Goal: Task Accomplishment & Management: Manage account settings

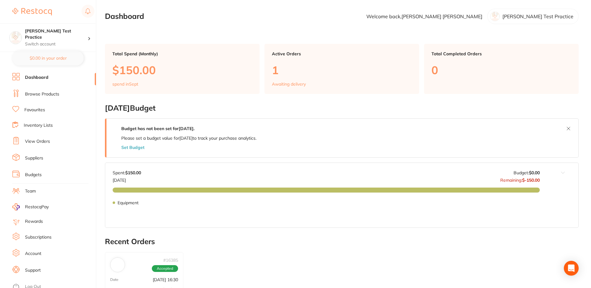
click at [47, 95] on link "Browse Products" at bounding box center [42, 94] width 34 height 6
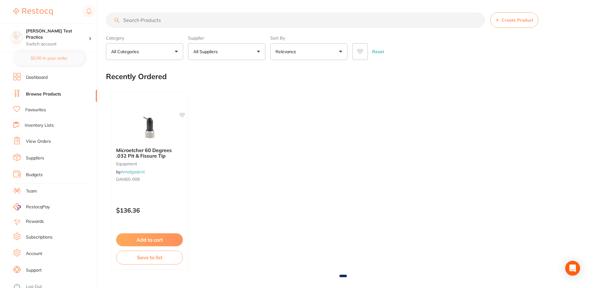
scroll to position [4, 0]
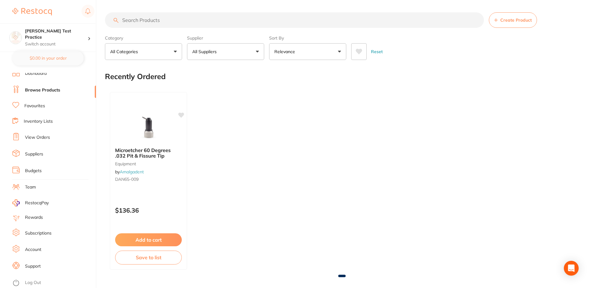
click at [28, 282] on link "Log Out" at bounding box center [33, 282] width 16 height 6
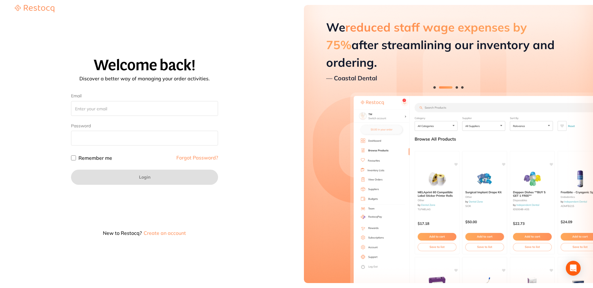
click at [164, 234] on button "Create an account" at bounding box center [165, 232] width 44 height 5
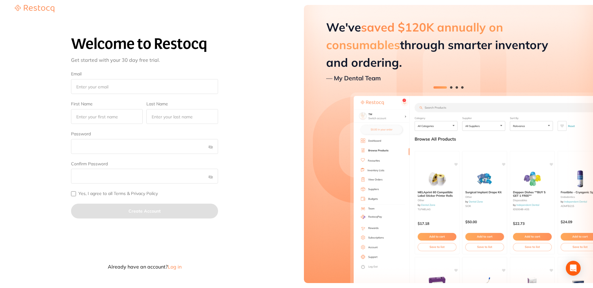
click at [175, 267] on span "Log in" at bounding box center [175, 266] width 14 height 6
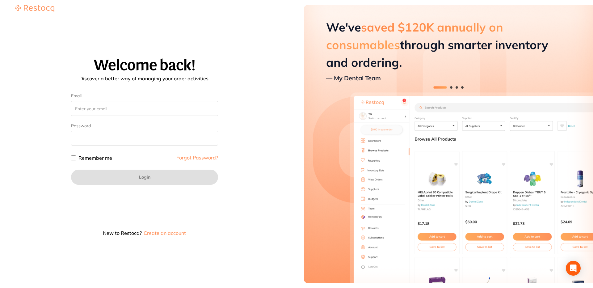
click at [174, 231] on button "Create an account" at bounding box center [165, 232] width 44 height 5
